Goal: Task Accomplishment & Management: Manage account settings

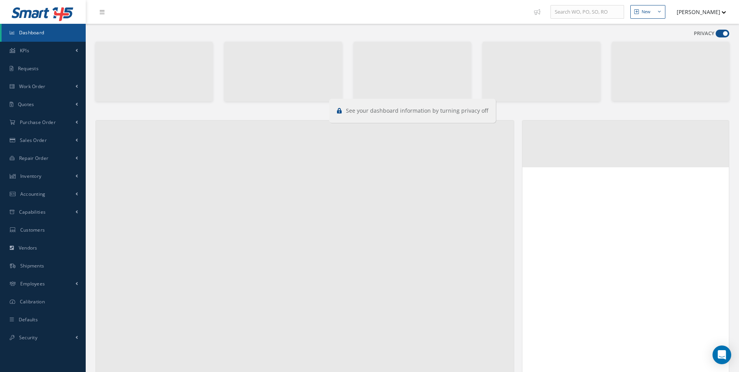
click at [716, 30] on label at bounding box center [723, 34] width 14 height 8
click at [716, 35] on input "checkbox" at bounding box center [716, 35] width 0 height 0
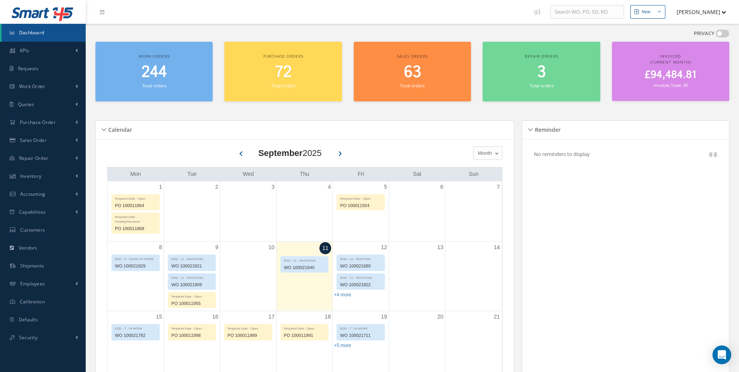
click at [719, 32] on span at bounding box center [723, 34] width 14 height 8
click at [716, 35] on input "checkbox" at bounding box center [716, 35] width 0 height 0
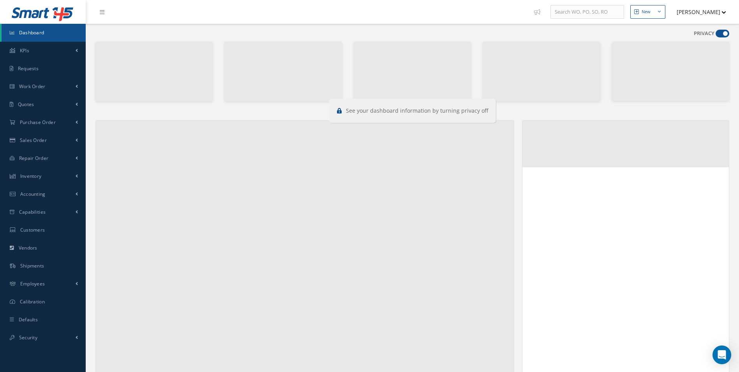
click at [723, 30] on span at bounding box center [723, 34] width 14 height 8
click at [716, 35] on input "checkbox" at bounding box center [716, 35] width 0 height 0
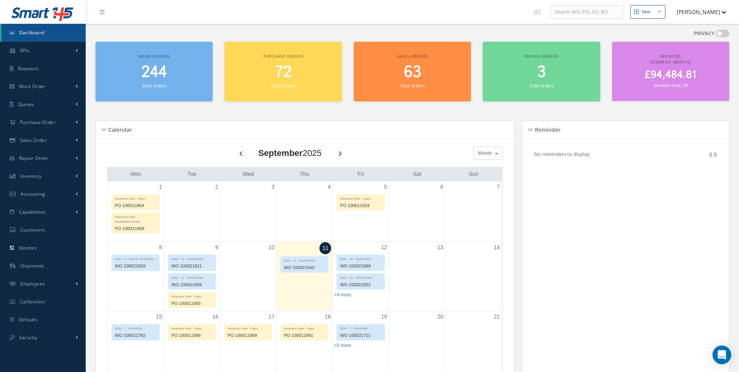
click at [723, 30] on span at bounding box center [723, 34] width 14 height 8
click at [716, 35] on input "checkbox" at bounding box center [716, 35] width 0 height 0
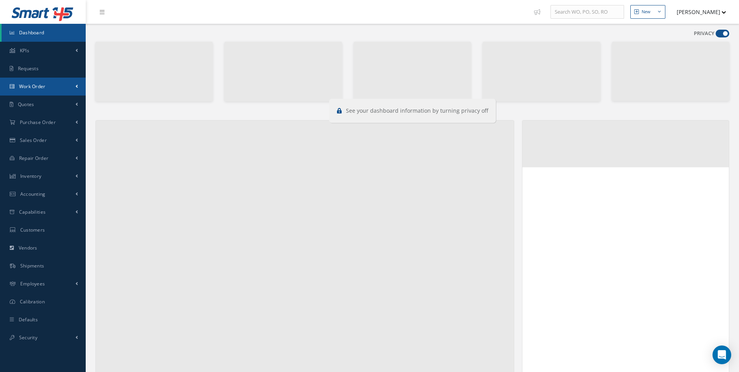
click at [57, 85] on link "Work Order" at bounding box center [43, 87] width 86 height 18
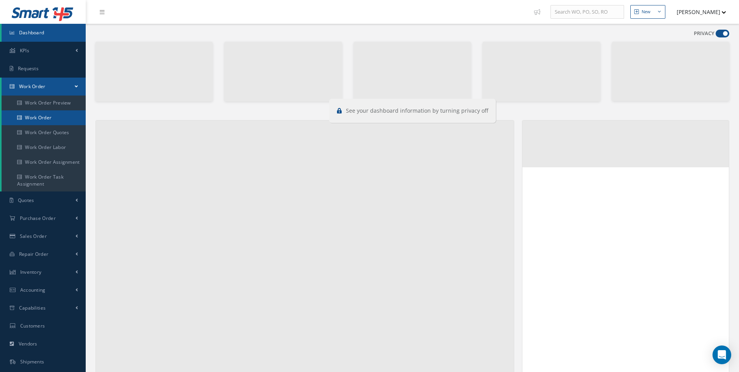
click at [55, 120] on link "Work Order" at bounding box center [44, 117] width 84 height 15
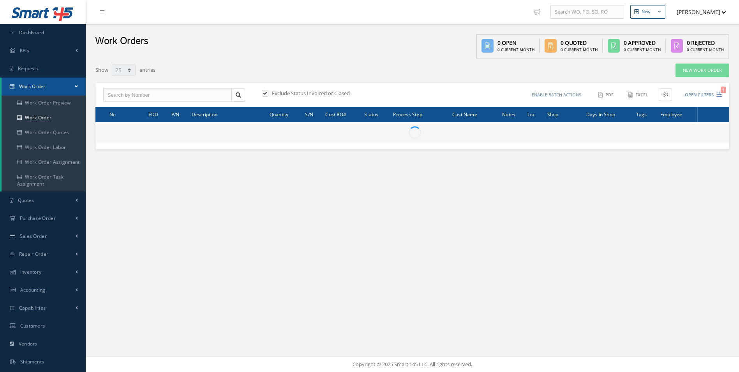
select select "25"
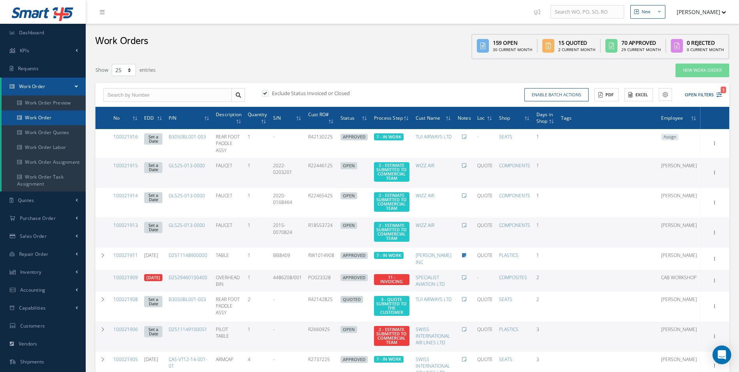
click at [41, 120] on link "Work Order" at bounding box center [44, 117] width 84 height 15
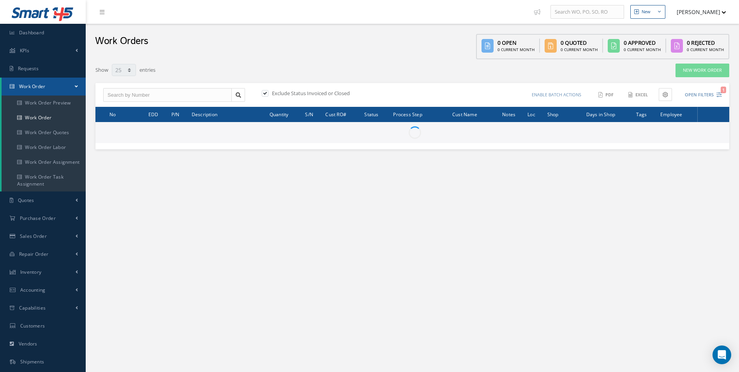
select select "25"
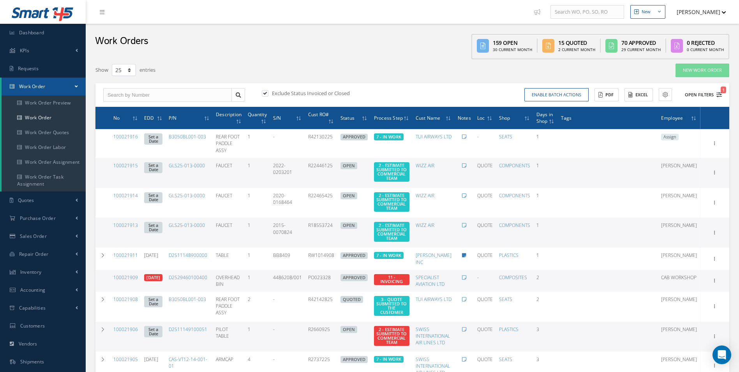
click at [719, 91] on button "Open Filters 1" at bounding box center [700, 94] width 44 height 13
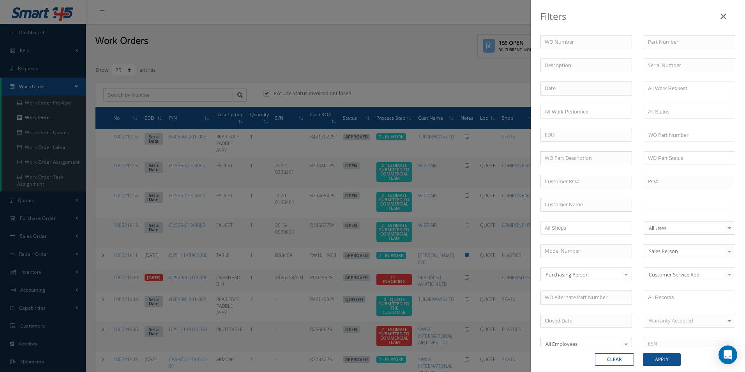
click at [686, 206] on input "text" at bounding box center [673, 205] width 50 height 10
click at [669, 361] on button "Apply" at bounding box center [662, 359] width 38 height 12
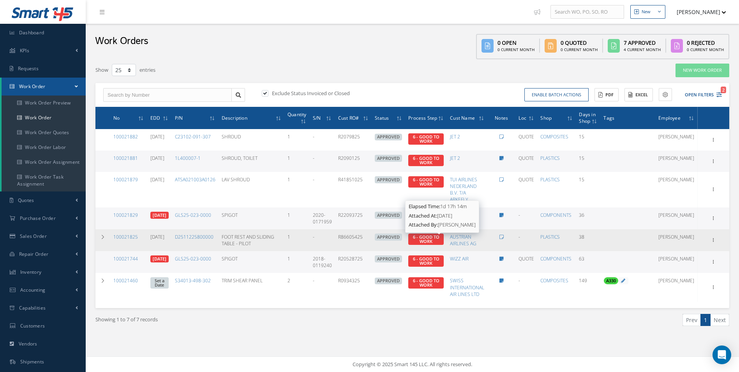
click at [433, 240] on span "6 - GOOD TO WORK" at bounding box center [426, 239] width 27 height 10
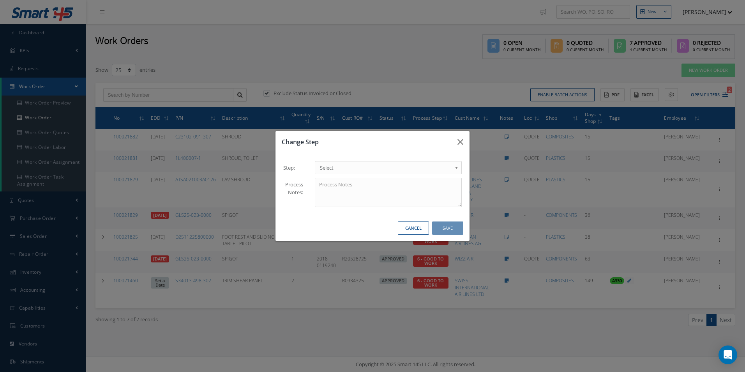
click at [330, 169] on span "Select" at bounding box center [386, 167] width 132 height 9
click at [448, 232] on button "Save" at bounding box center [447, 228] width 31 height 14
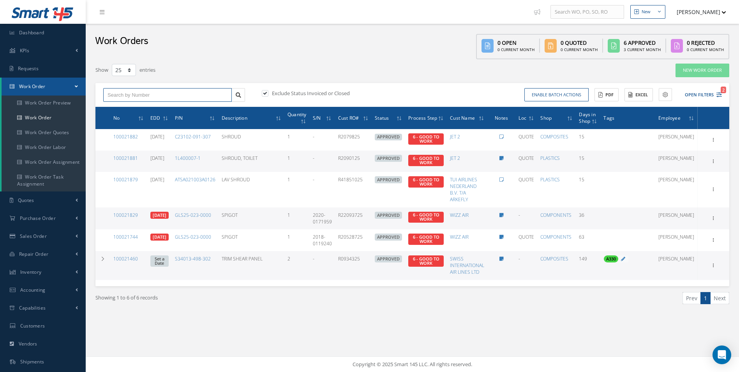
click at [153, 97] on input "text" at bounding box center [167, 95] width 129 height 14
drag, startPoint x: 80, startPoint y: 91, endPoint x: 37, endPoint y: 95, distance: 43.8
click at [37, 94] on div "Smart 145 Dashboard KPIs Work Order Accounting Requests Work Order Work Order P…" at bounding box center [369, 186] width 739 height 372
type input "100021859"
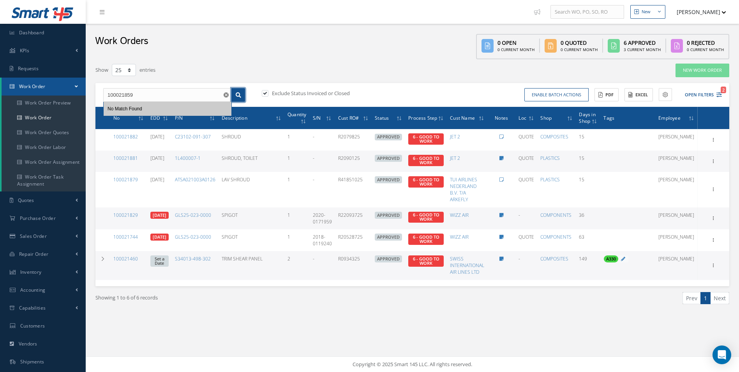
click at [242, 91] on link at bounding box center [239, 95] width 14 height 14
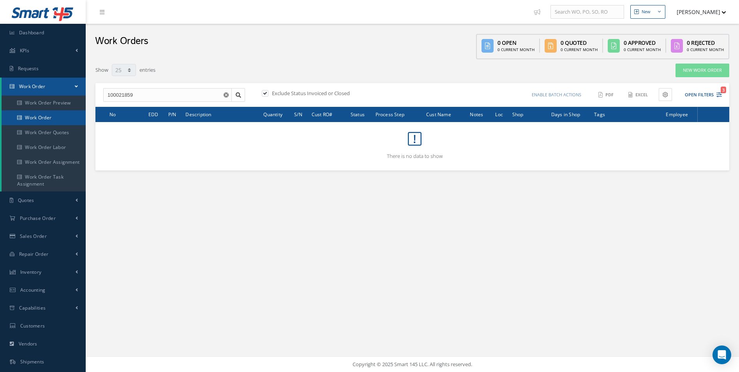
click at [43, 122] on link "Work Order" at bounding box center [44, 117] width 84 height 15
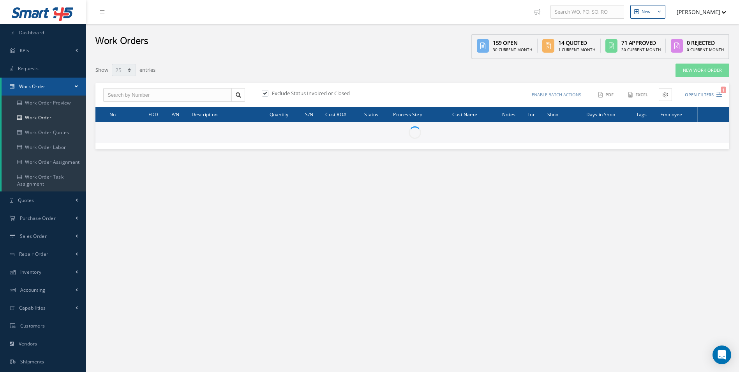
select select "25"
click at [144, 90] on input "text" at bounding box center [167, 95] width 129 height 14
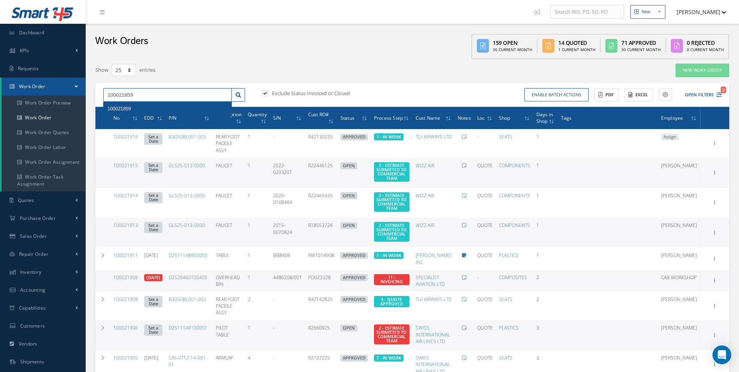
type input "100021859"
click at [127, 104] on div "100021859" at bounding box center [168, 109] width 128 height 14
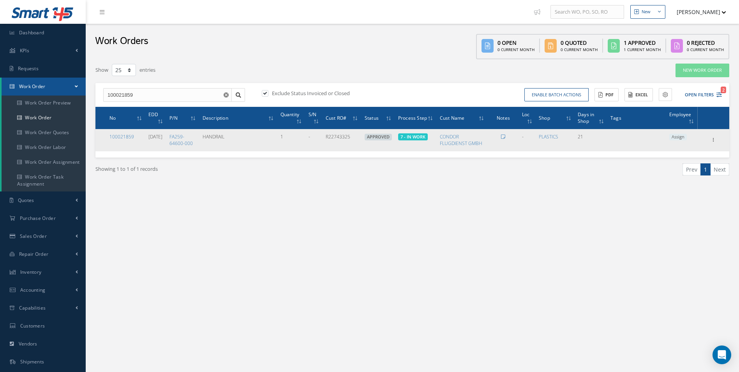
click at [686, 137] on span "Assign" at bounding box center [679, 137] width 18 height 7
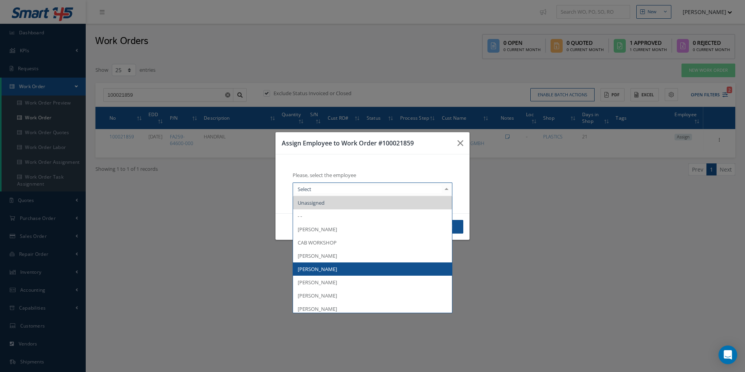
click at [334, 264] on span "[PERSON_NAME]" at bounding box center [372, 268] width 159 height 13
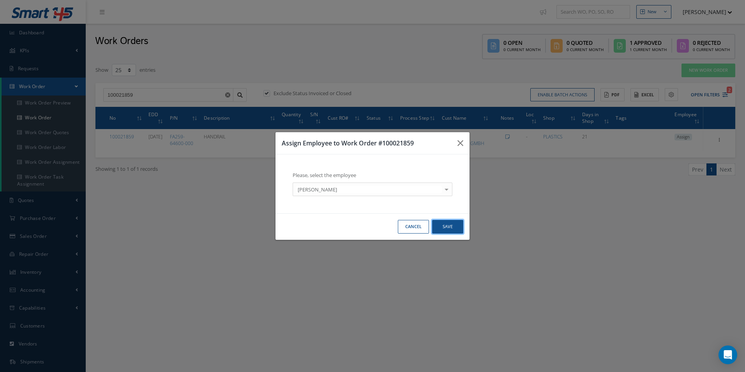
click at [449, 228] on button "Save" at bounding box center [447, 227] width 31 height 14
